Goal: Task Accomplishment & Management: Manage account settings

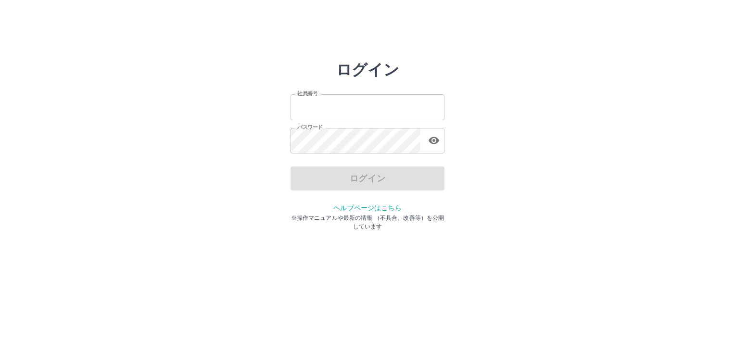
type input "*******"
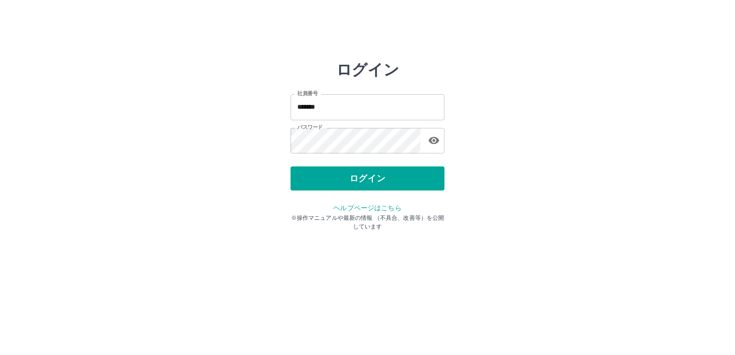
click at [410, 175] on div "ログイン" at bounding box center [367, 178] width 154 height 24
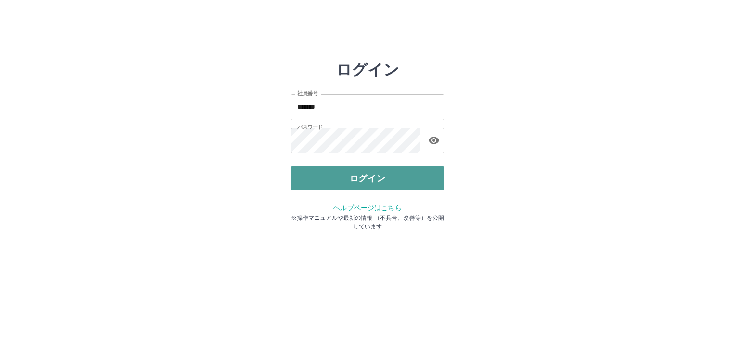
click at [396, 174] on button "ログイン" at bounding box center [367, 178] width 154 height 24
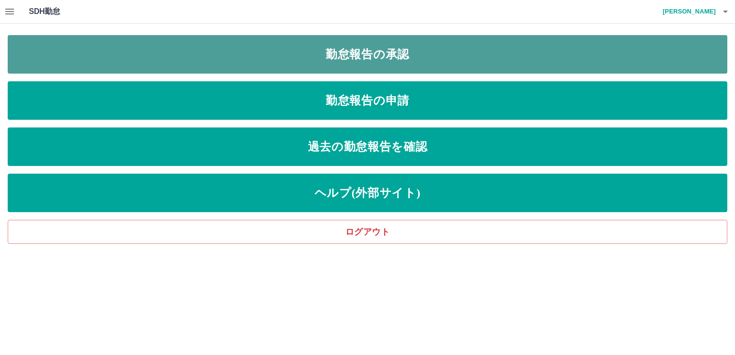
click at [388, 55] on link "勤怠報告の承認" at bounding box center [367, 54] width 719 height 38
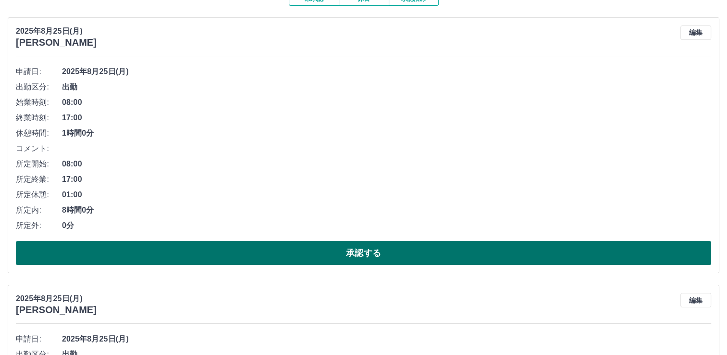
click at [421, 255] on button "承認する" at bounding box center [364, 253] width 696 height 24
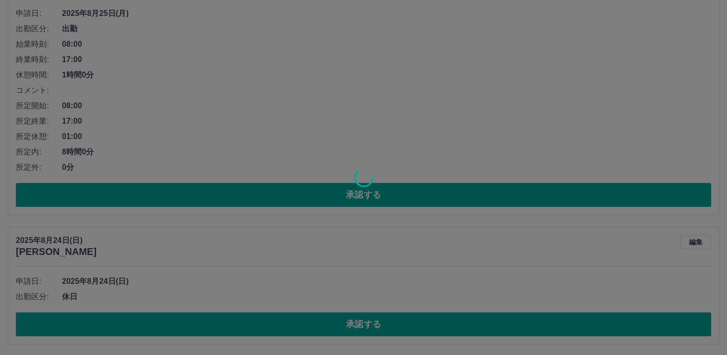
scroll to position [155, 0]
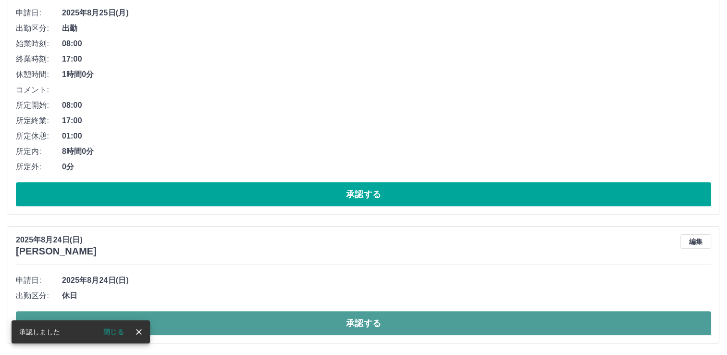
click at [179, 319] on button "承認する" at bounding box center [364, 323] width 696 height 24
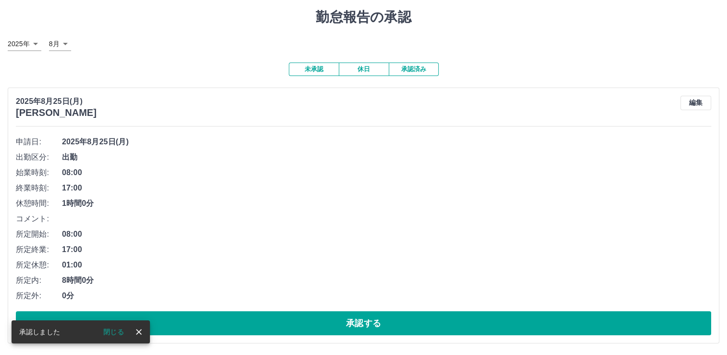
scroll to position [26, 0]
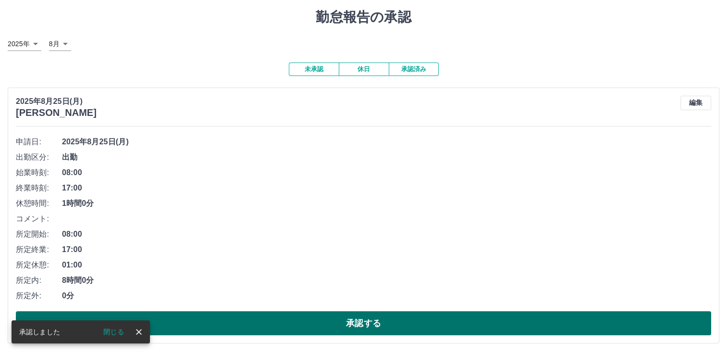
click at [340, 325] on button "承認する" at bounding box center [364, 323] width 696 height 24
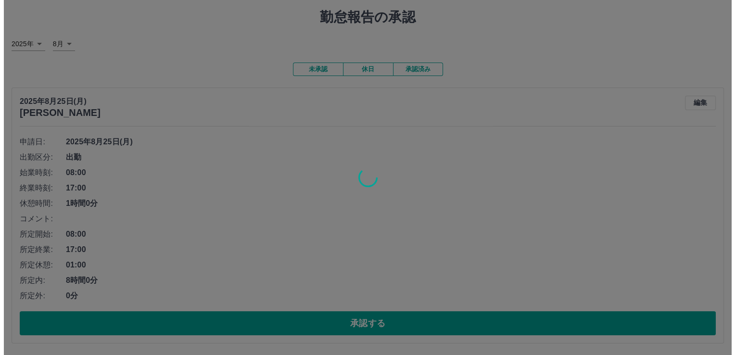
scroll to position [0, 0]
